Goal: Transaction & Acquisition: Book appointment/travel/reservation

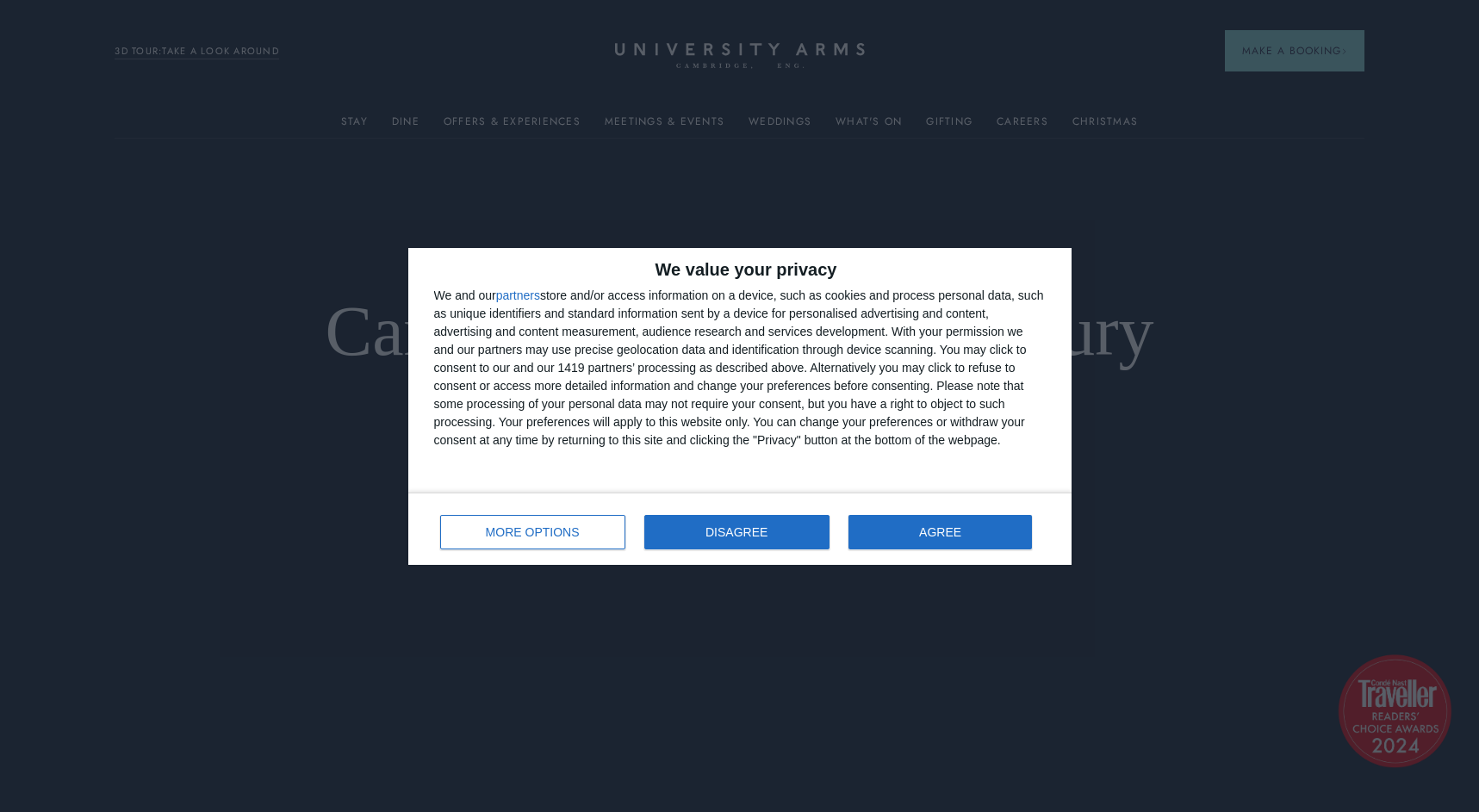
click at [684, 530] on button "DISAGREE" at bounding box center [737, 532] width 186 height 35
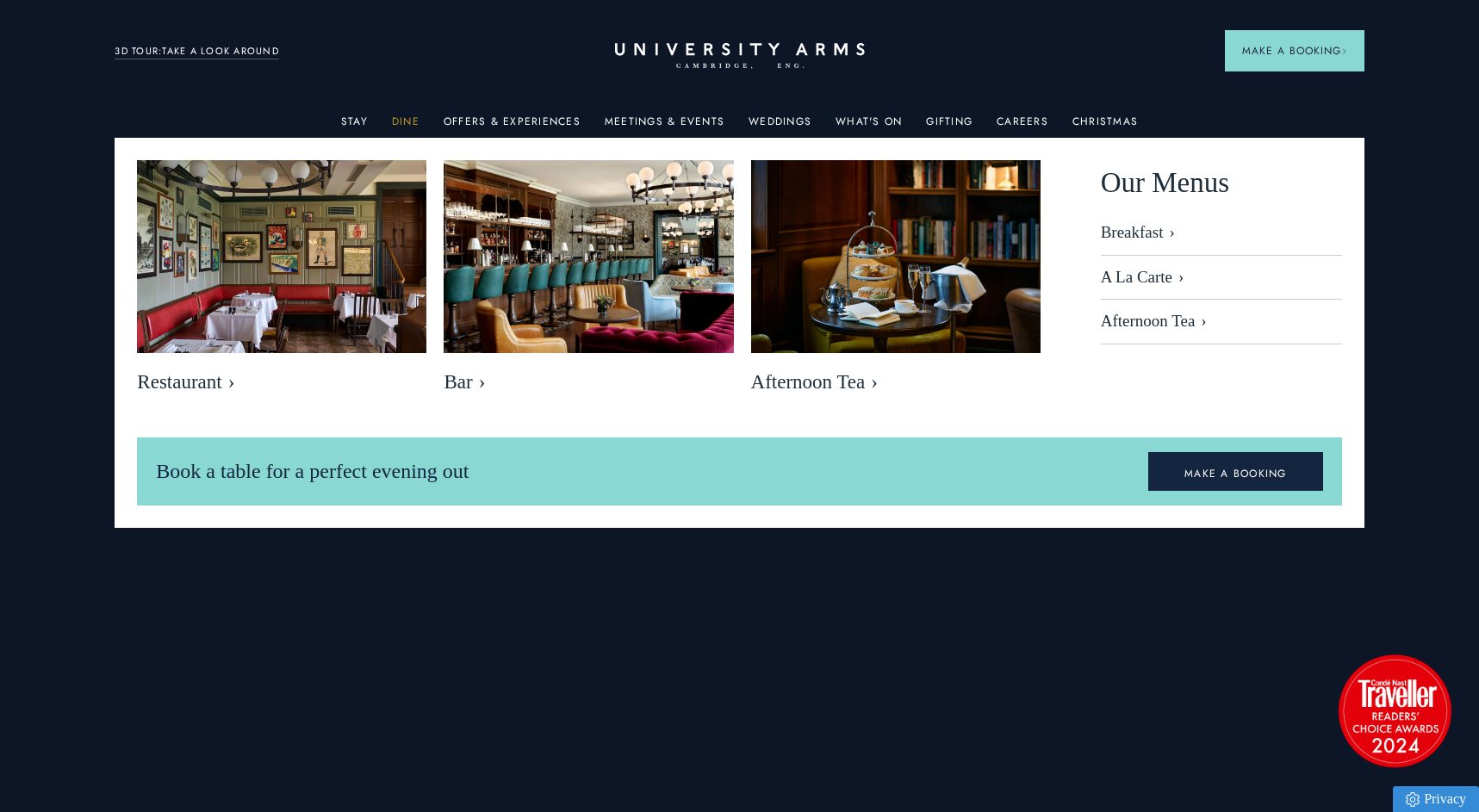
click at [407, 125] on link "Dine" at bounding box center [406, 126] width 28 height 23
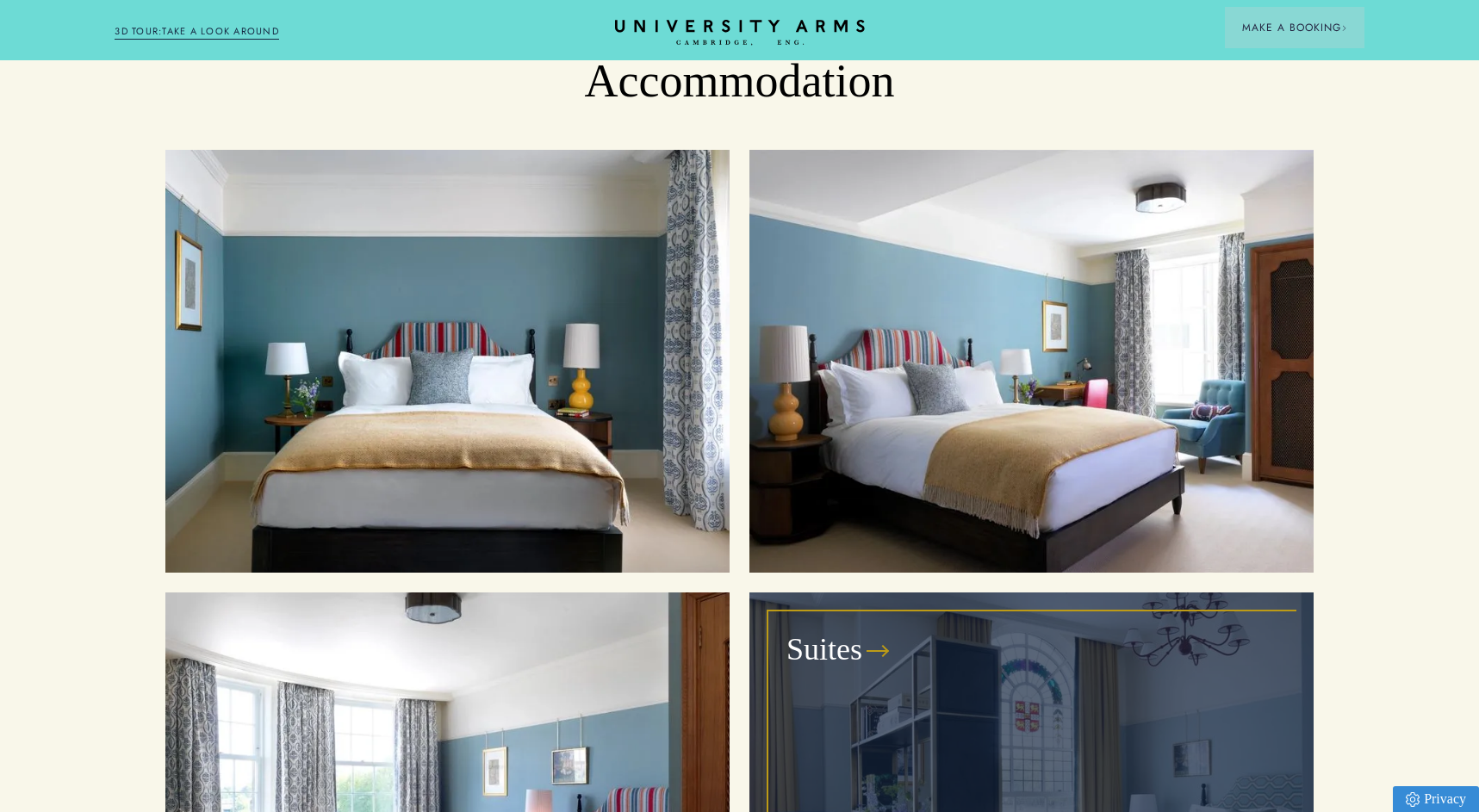
scroll to position [1801, 0]
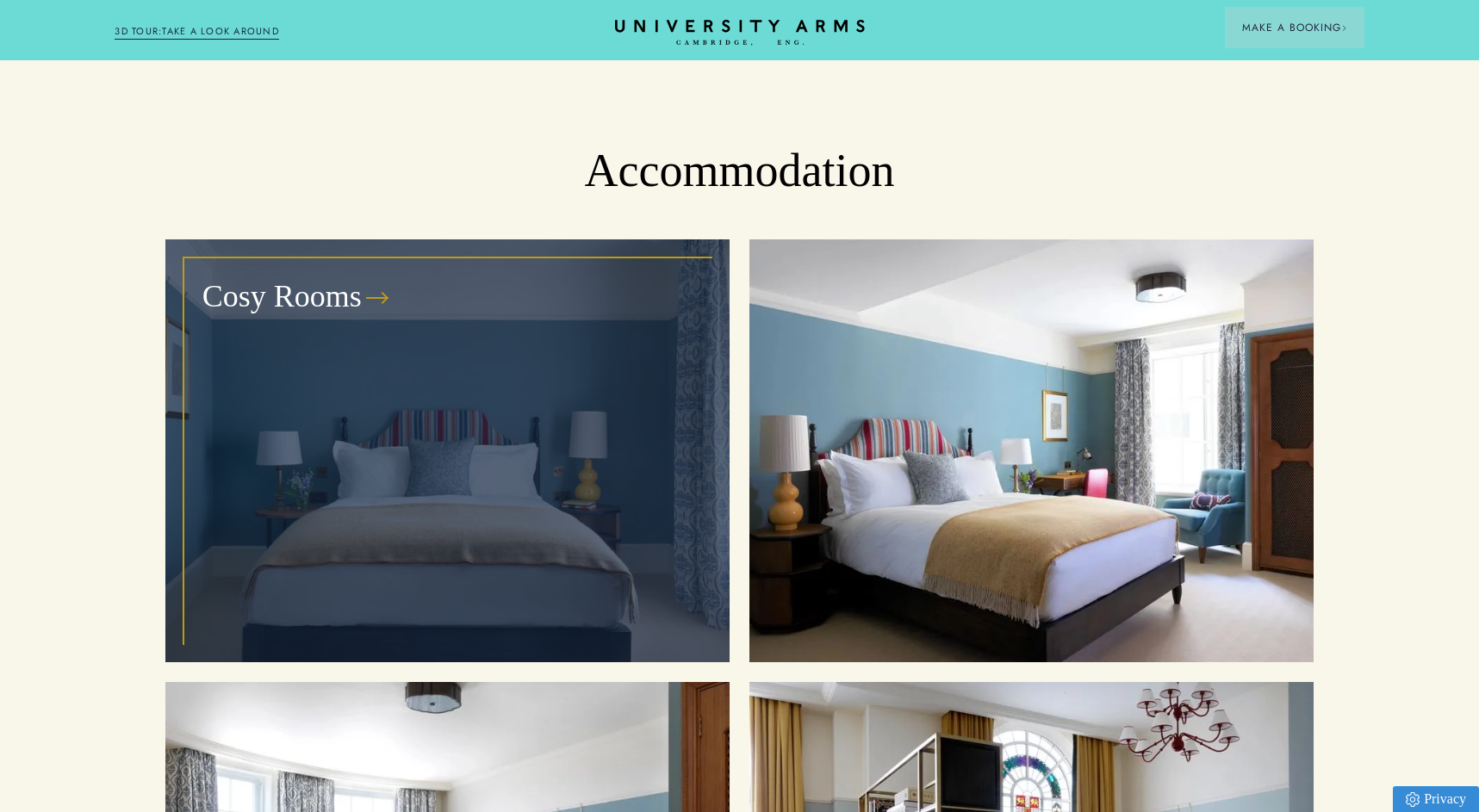
click at [372, 290] on div at bounding box center [376, 298] width 22 height 17
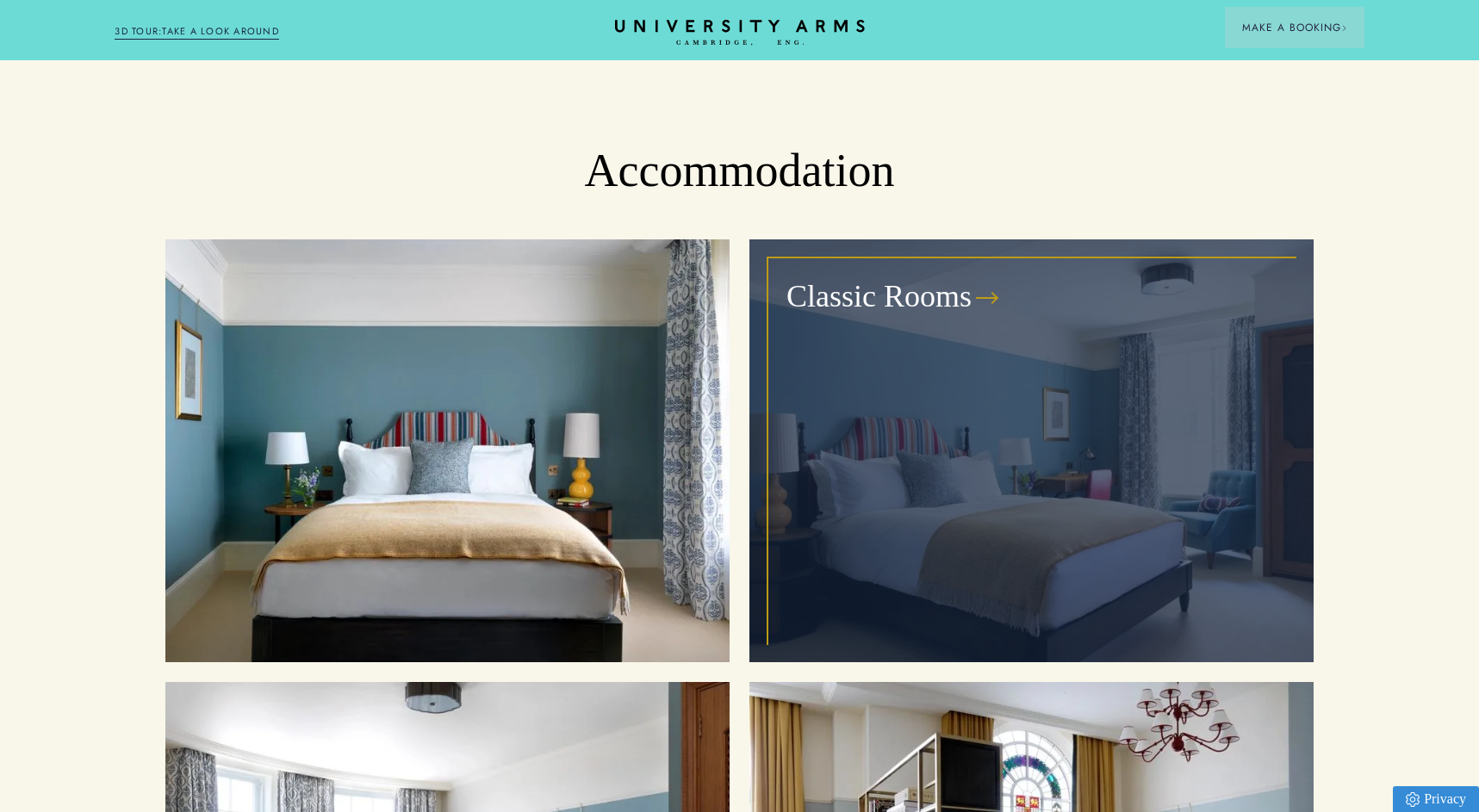
click at [876, 277] on h3 "Classic Rooms" at bounding box center [878, 298] width 186 height 42
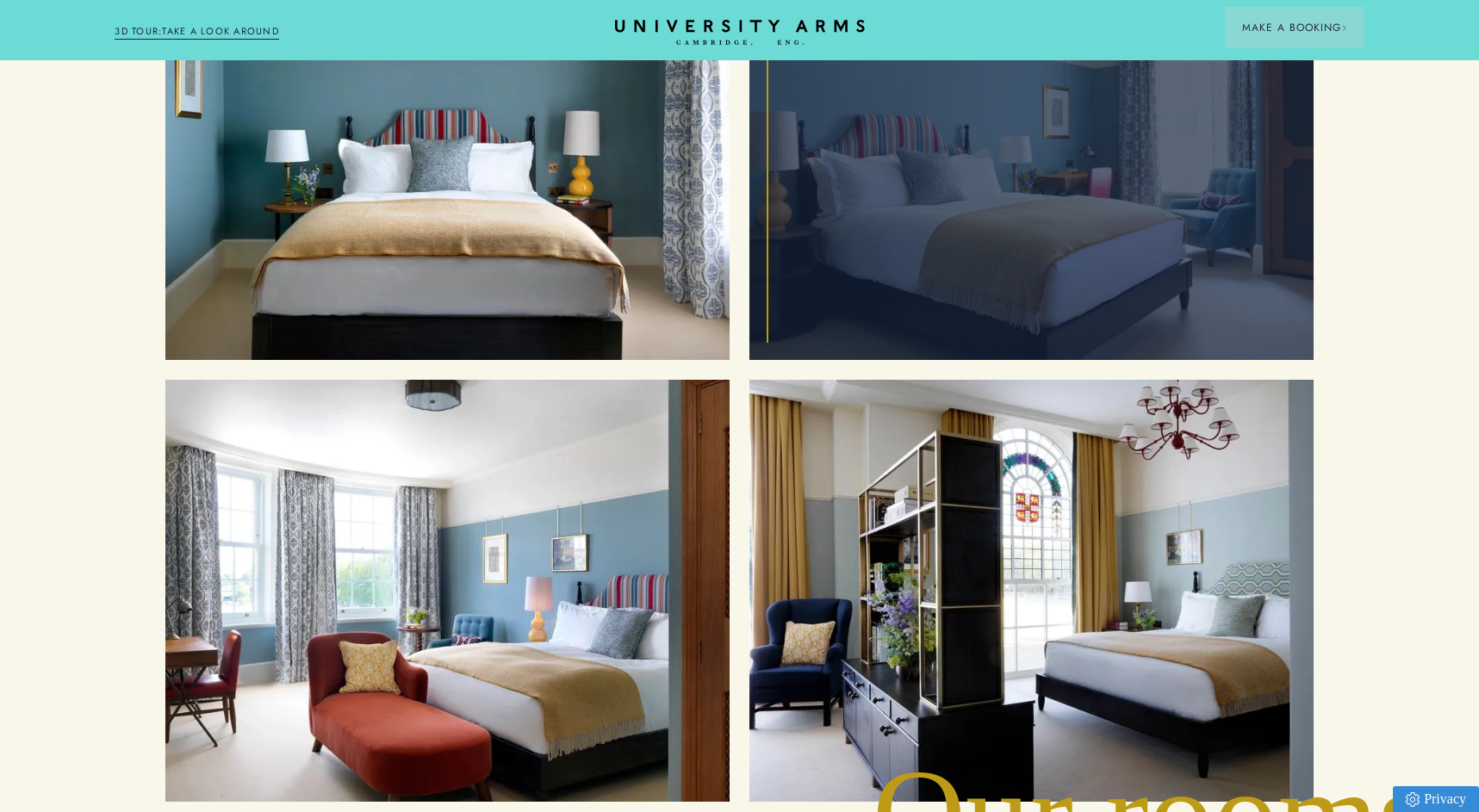
scroll to position [2287, 0]
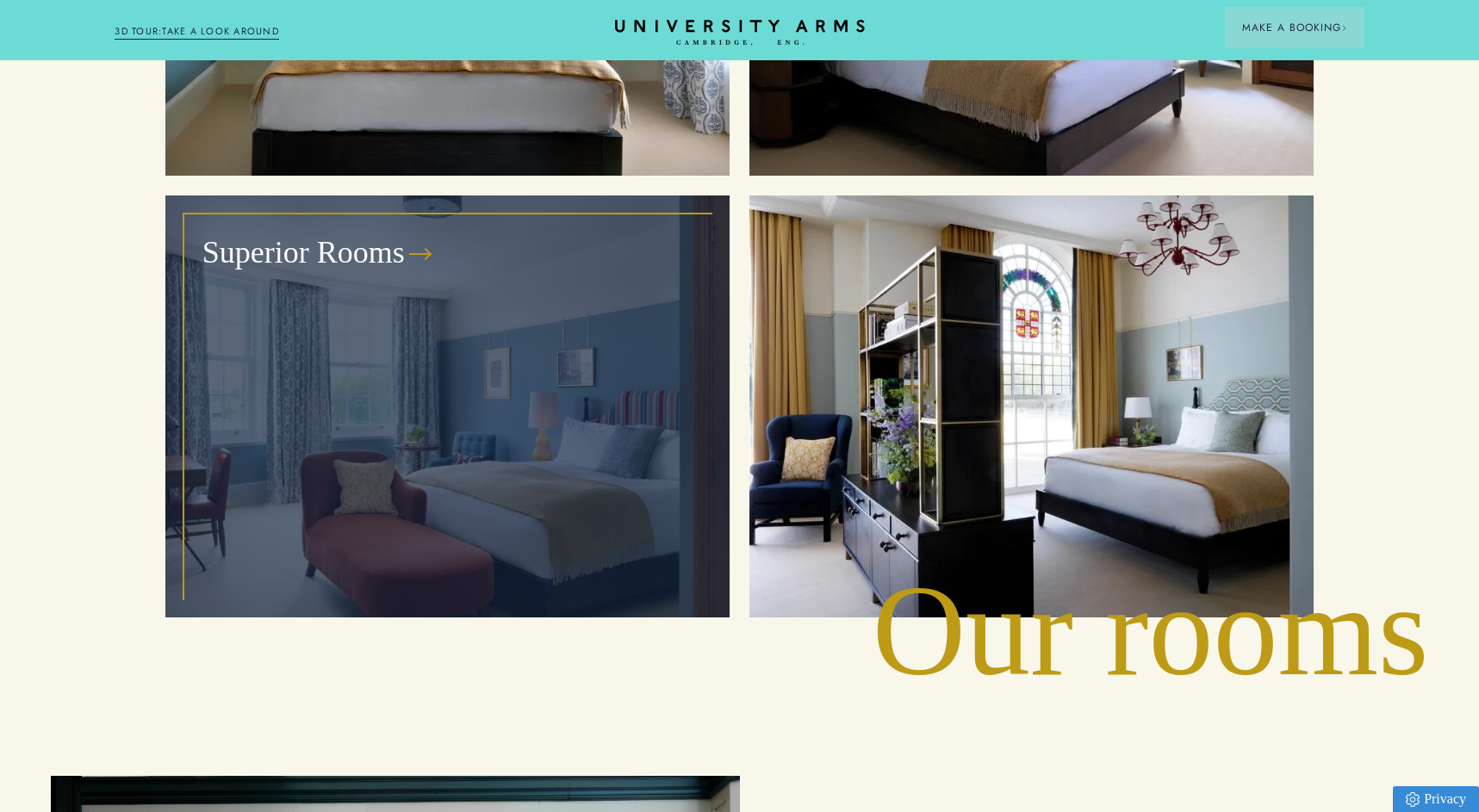
click at [310, 232] on h3 "Superior Rooms" at bounding box center [304, 253] width 202 height 42
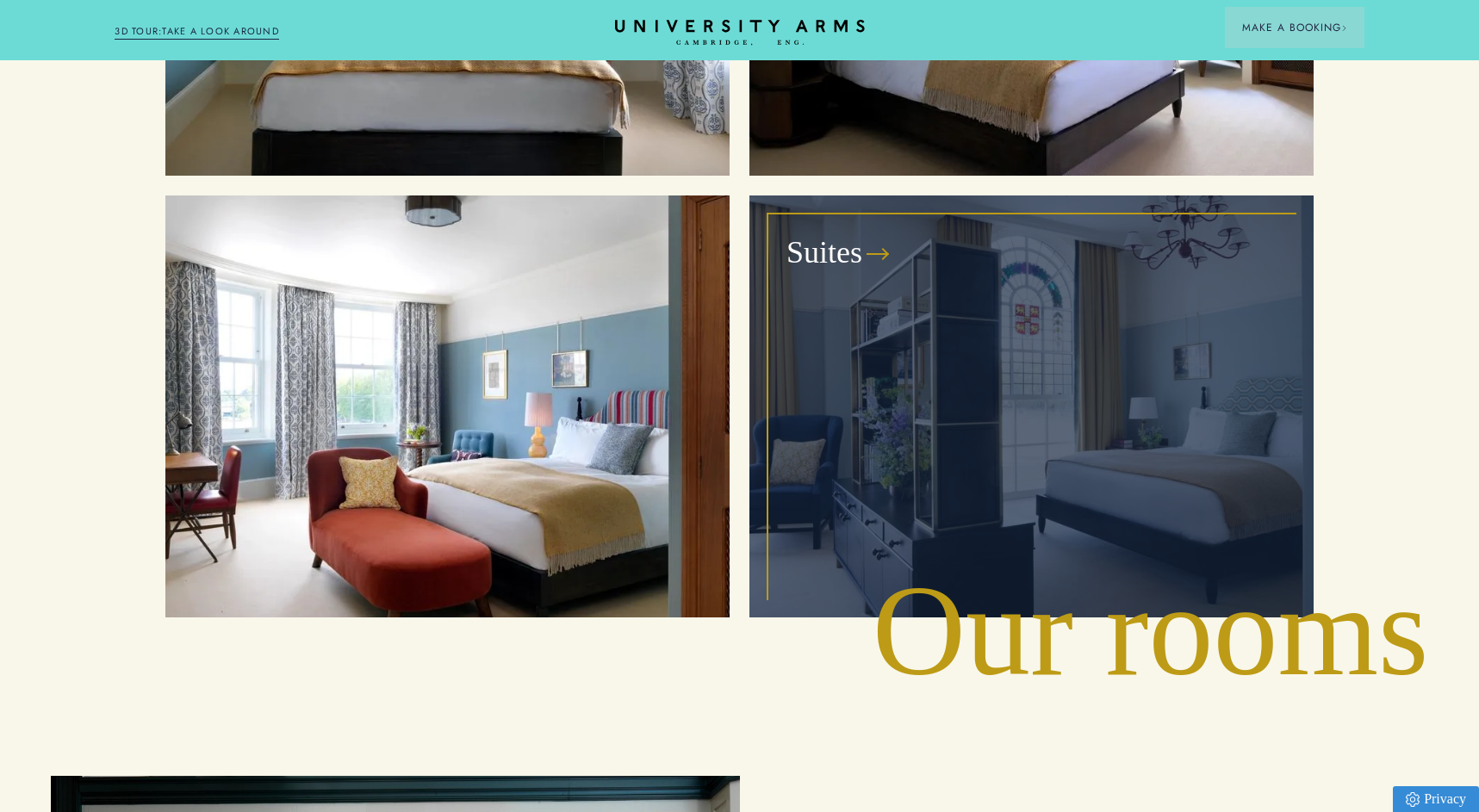
click at [849, 232] on h3 "Suites" at bounding box center [824, 253] width 75 height 42
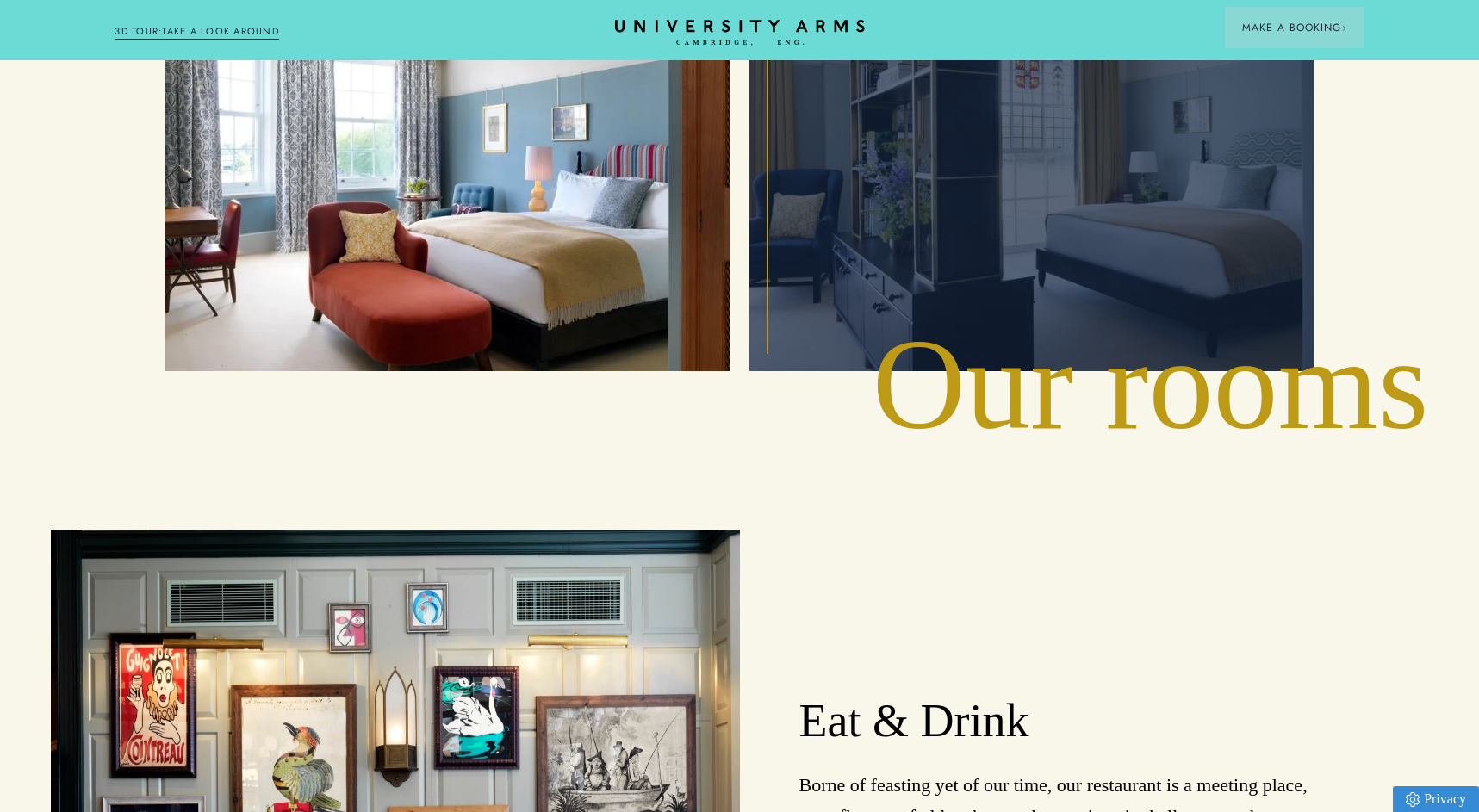
scroll to position [2702, 0]
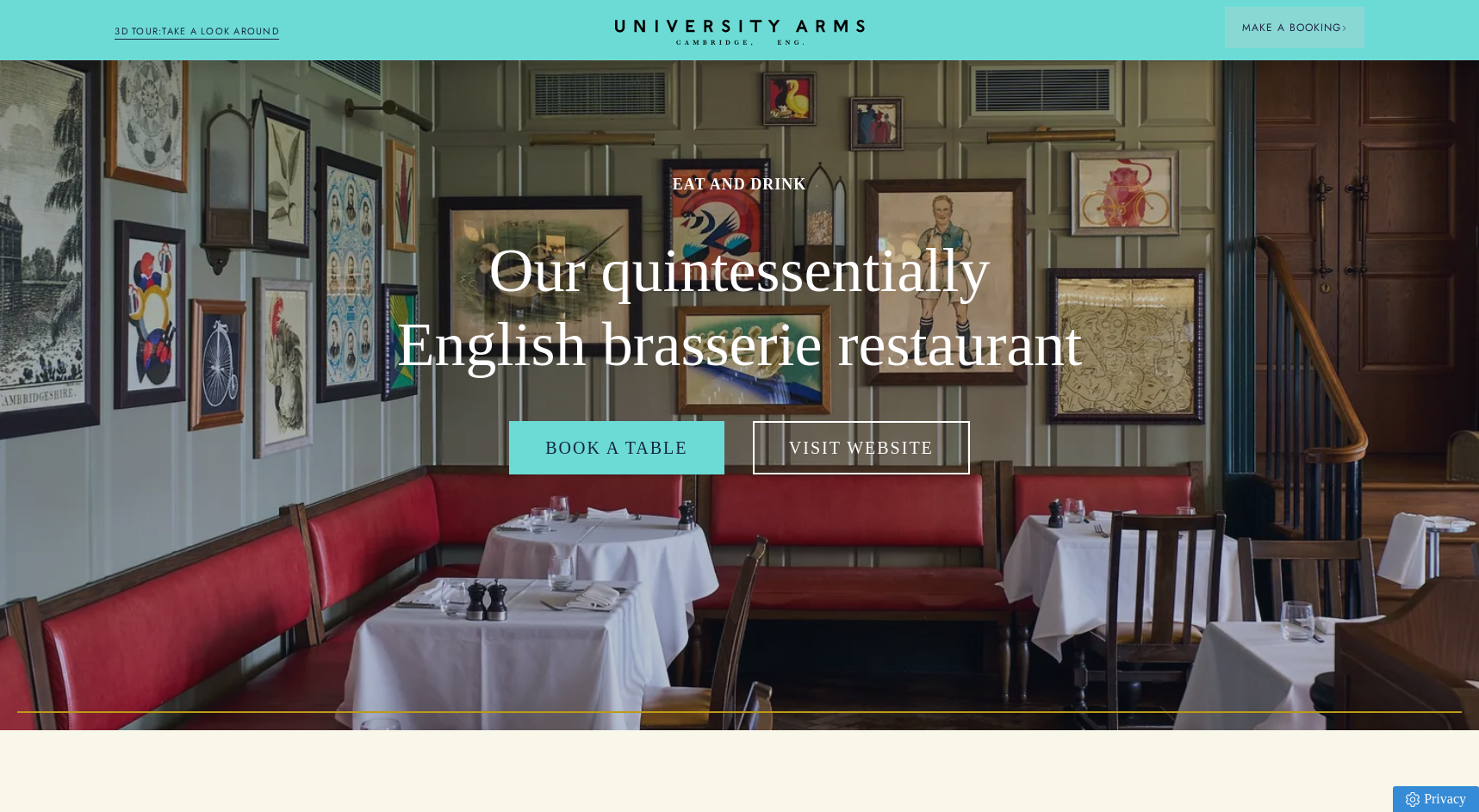
scroll to position [89, 0]
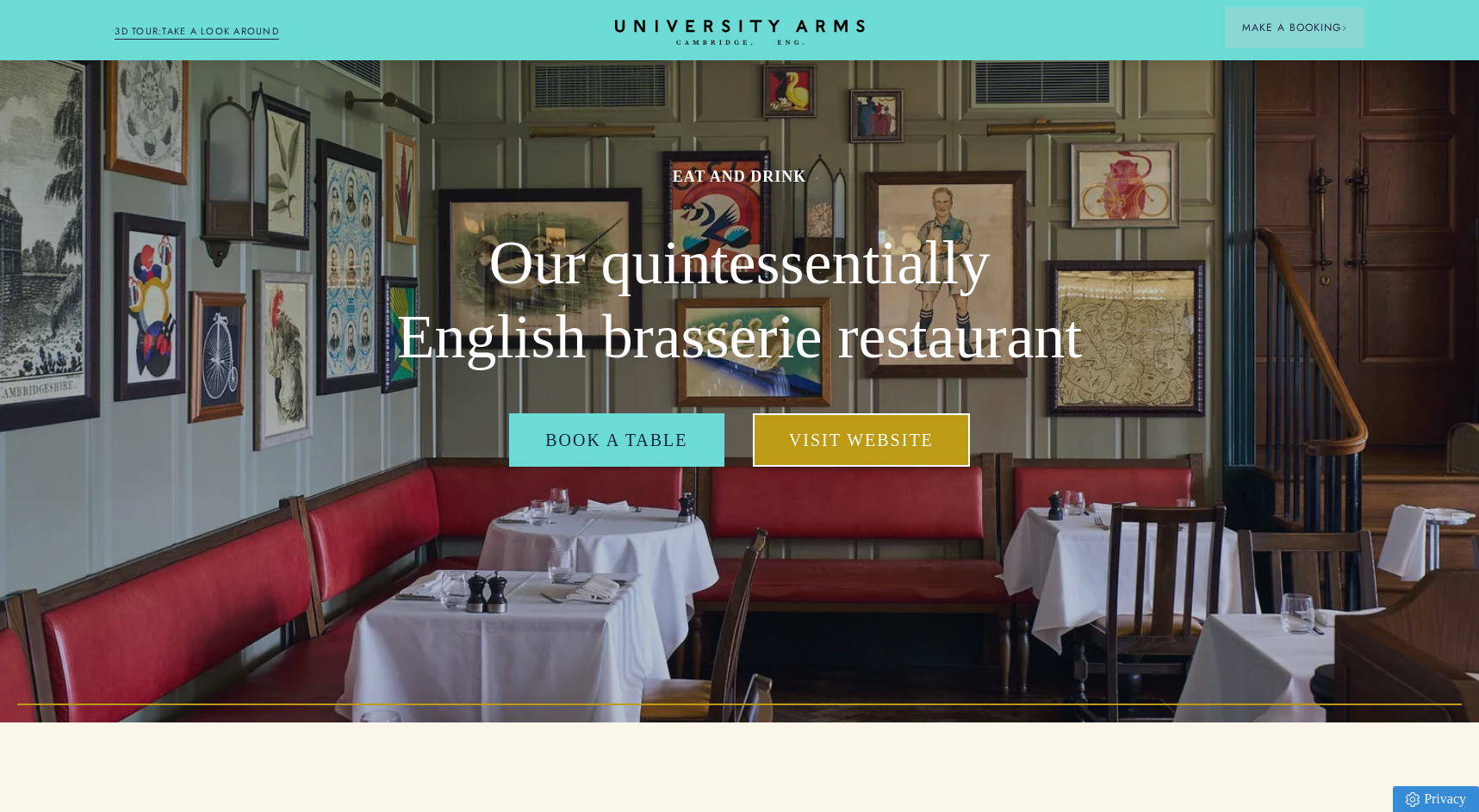
click at [827, 454] on link "Visit Website" at bounding box center [861, 440] width 217 height 54
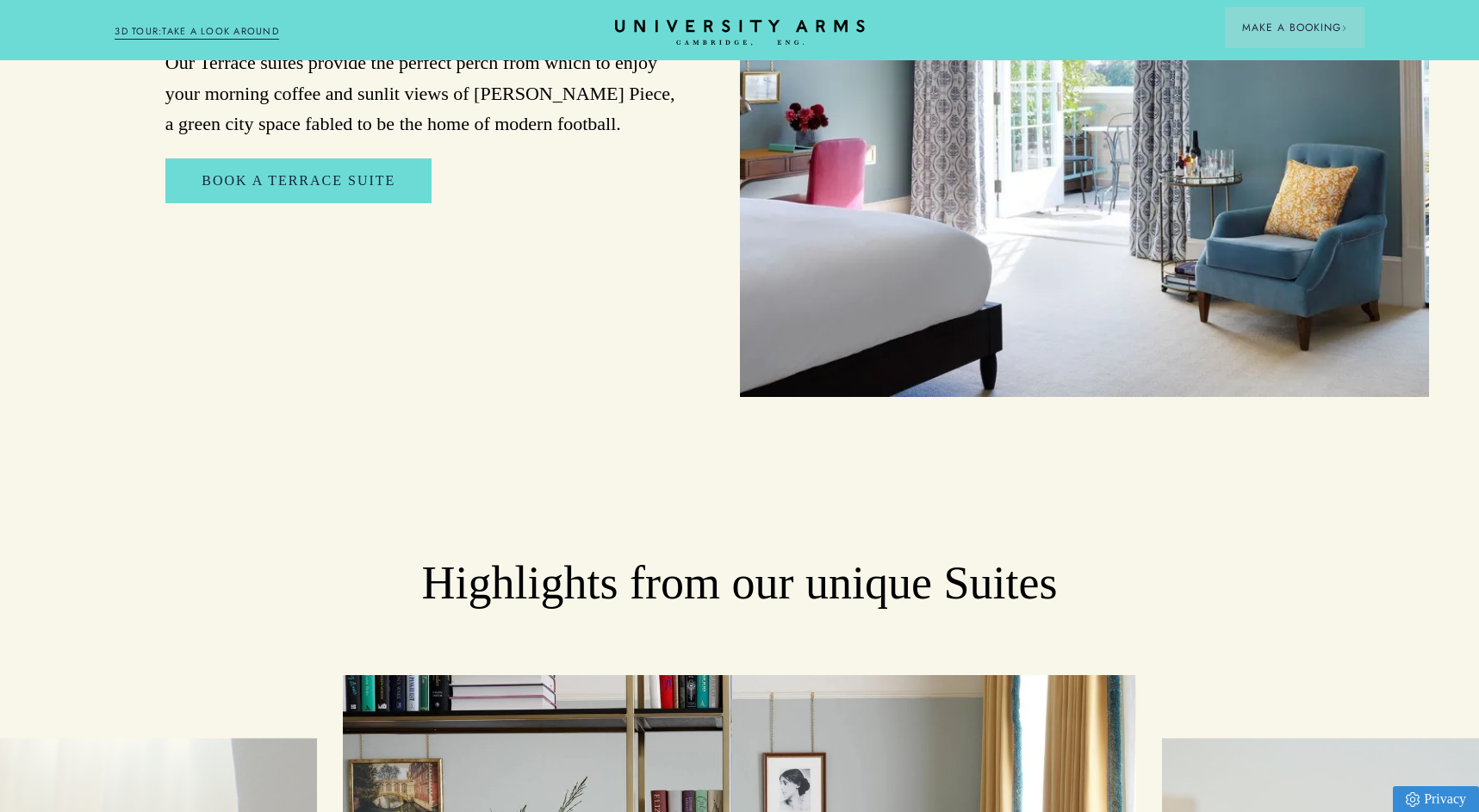
scroll to position [2189, 0]
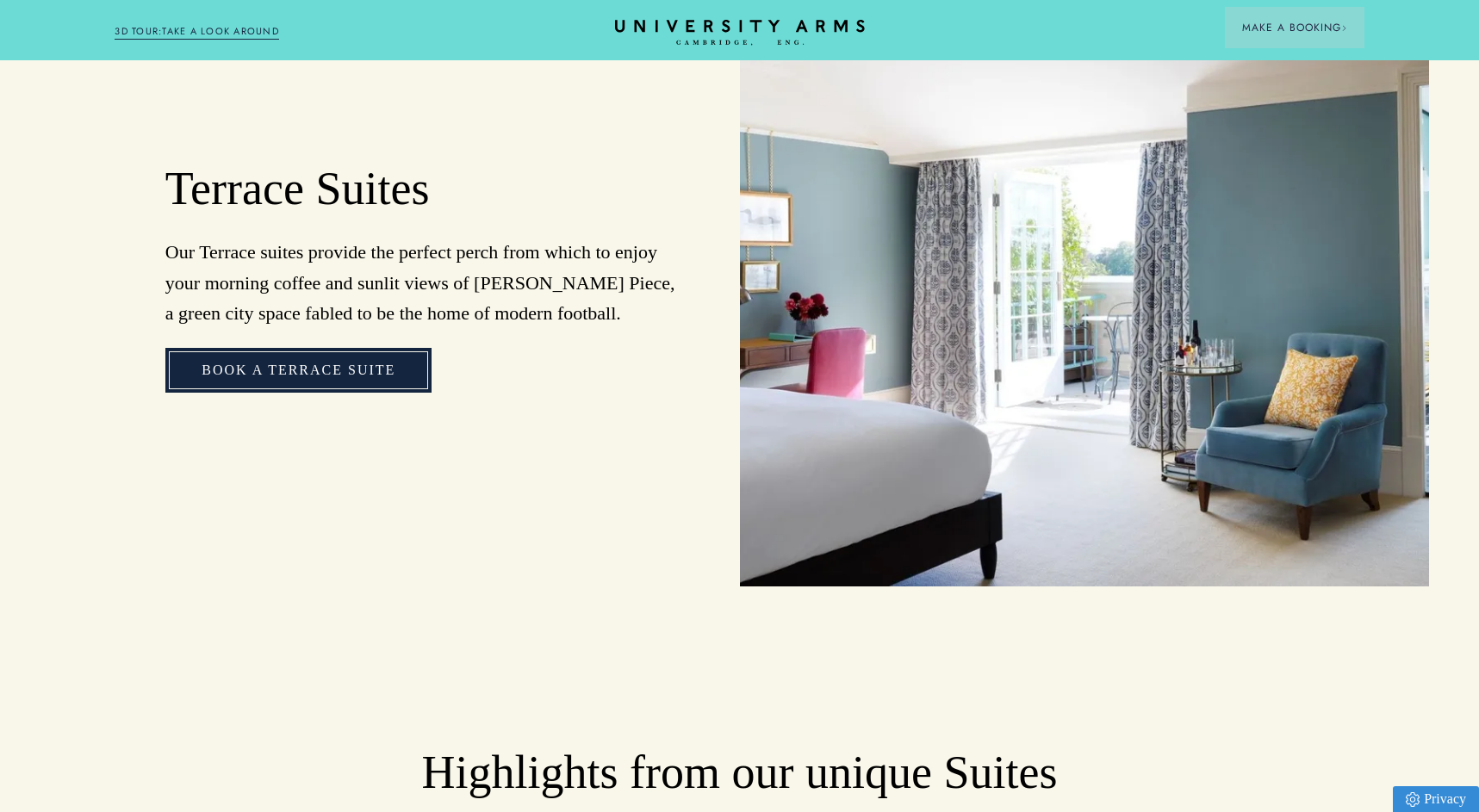
click at [358, 348] on link "Book a Terrace Suite" at bounding box center [299, 370] width 266 height 45
